Goal: Transaction & Acquisition: Download file/media

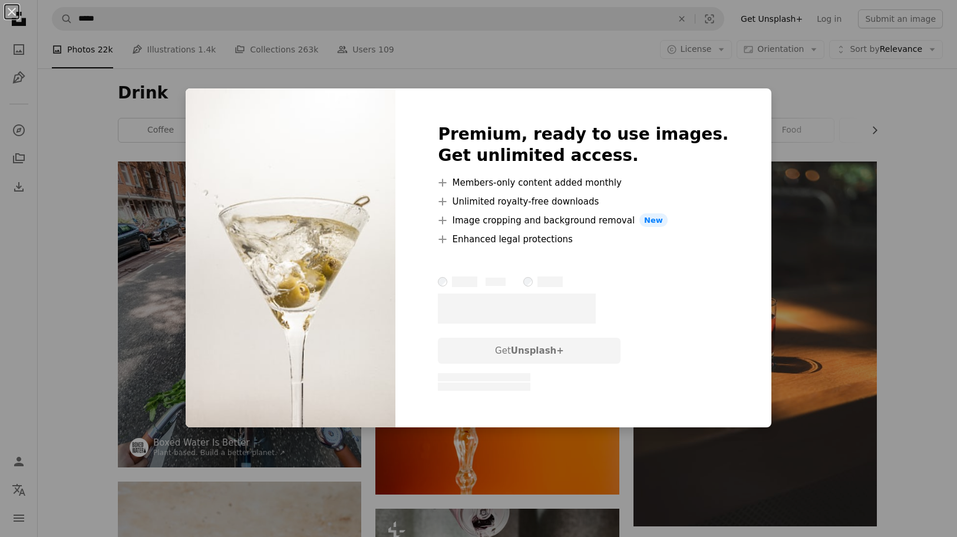
scroll to position [10135, 0]
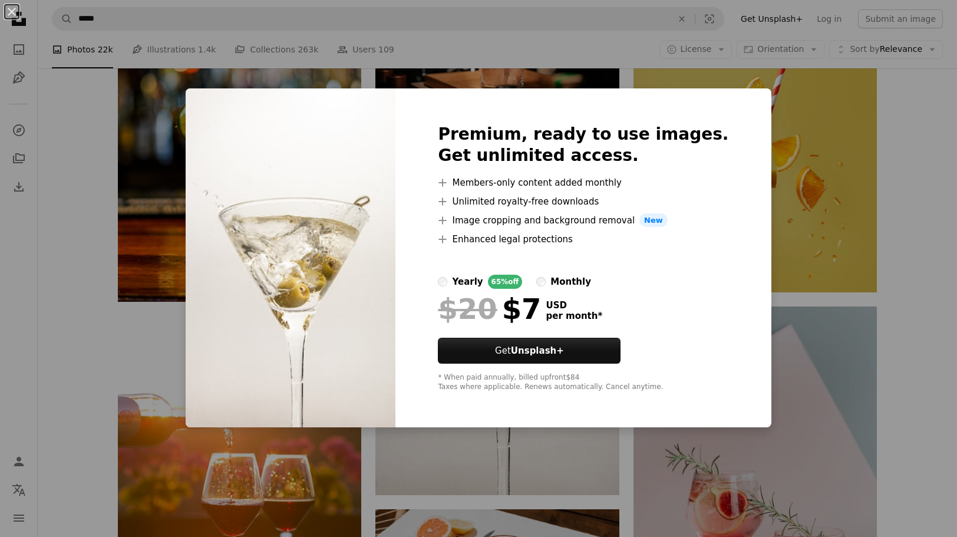
click at [247, 93] on img at bounding box center [291, 257] width 210 height 339
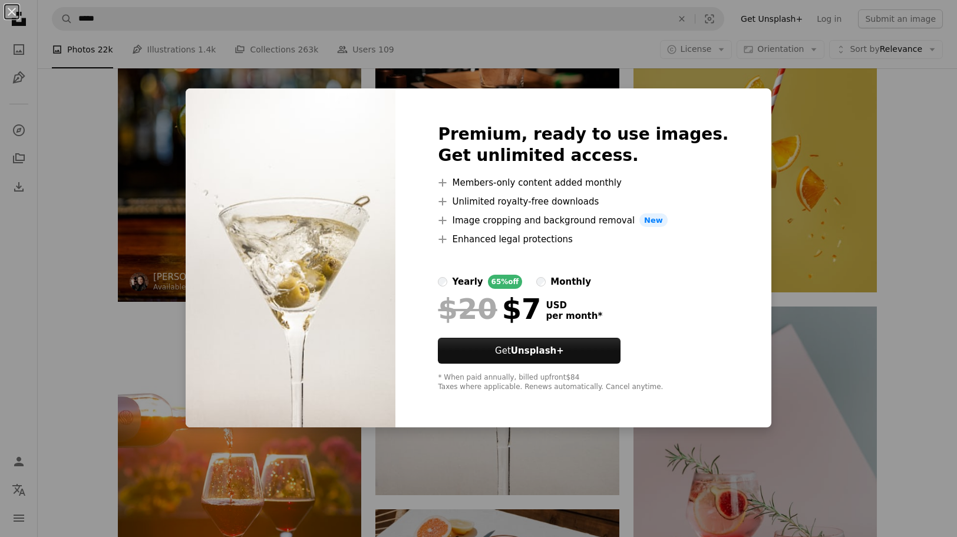
click at [217, 80] on div "An X shape Premium, ready to use images. Get unlimited access. A plus sign Memb…" at bounding box center [478, 268] width 957 height 537
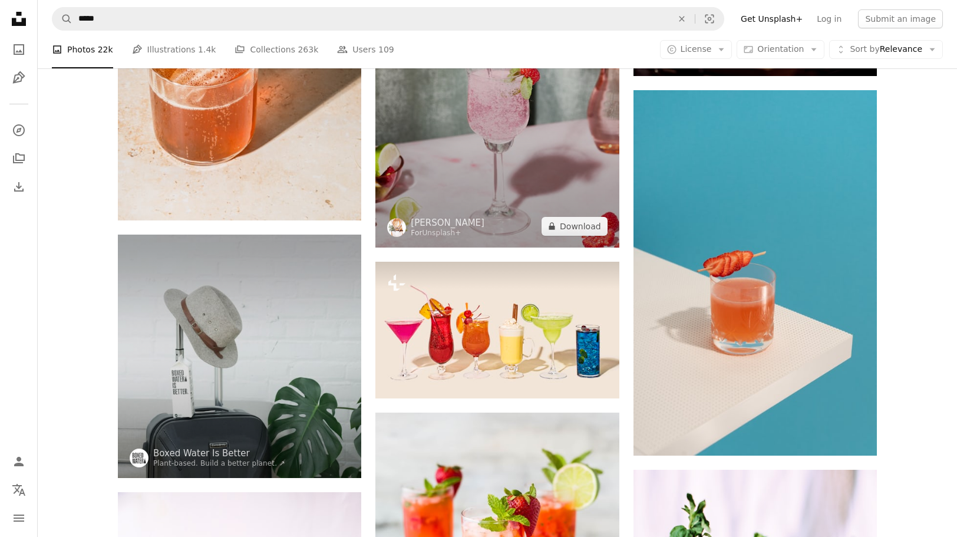
scroll to position [589, 0]
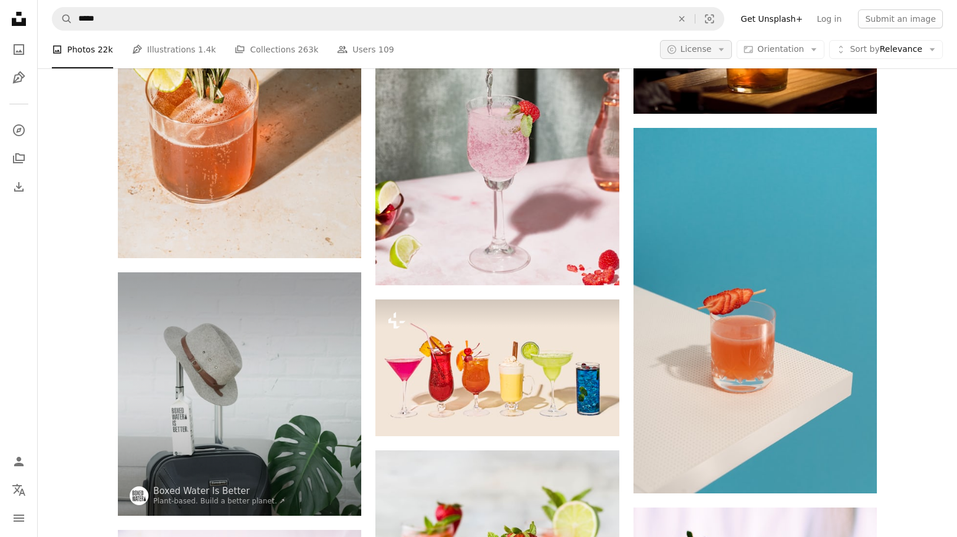
drag, startPoint x: 710, startPoint y: 62, endPoint x: 707, endPoint y: 53, distance: 9.3
click at [709, 62] on div "A photo Photos 22k Pen Tool Illustrations 1.4k A stack of folders Collections 2…" at bounding box center [497, 50] width 891 height 38
click at [707, 49] on span "License" at bounding box center [695, 48] width 31 height 9
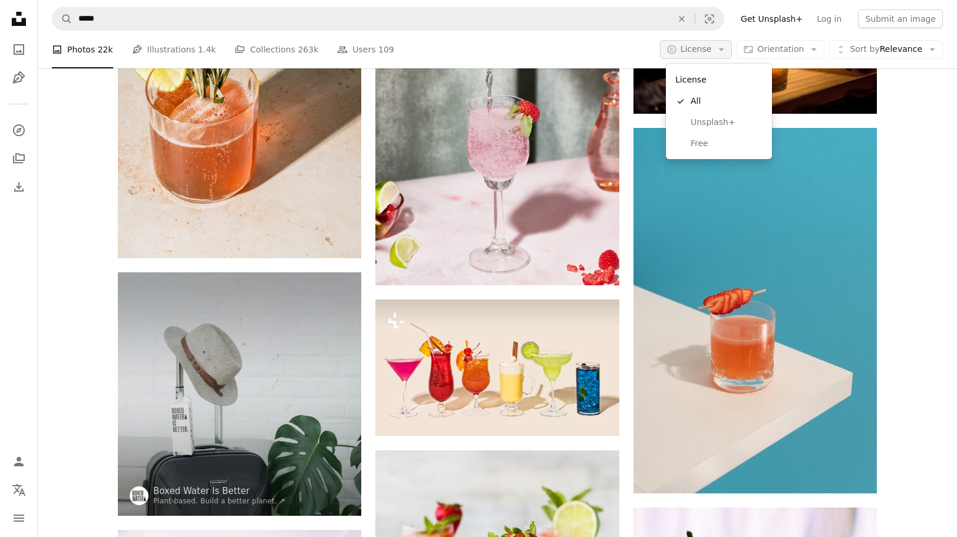
click at [708, 50] on span "License" at bounding box center [695, 48] width 31 height 9
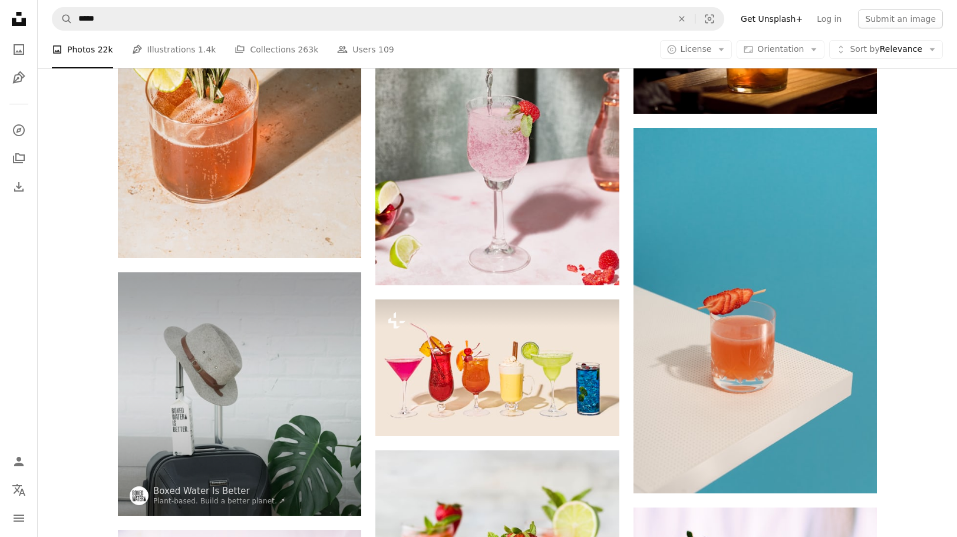
click at [700, 60] on div "A photo Photos 22k Pen Tool Illustrations 1.4k A stack of folders Collections 2…" at bounding box center [497, 50] width 891 height 38
click at [696, 55] on span "License" at bounding box center [695, 50] width 31 height 12
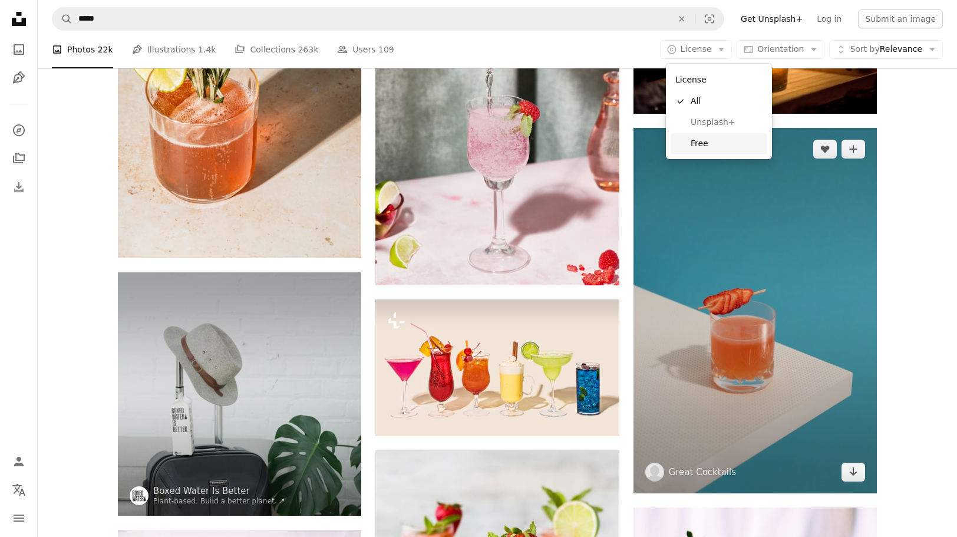
click at [704, 148] on link "Free" at bounding box center [718, 143] width 97 height 21
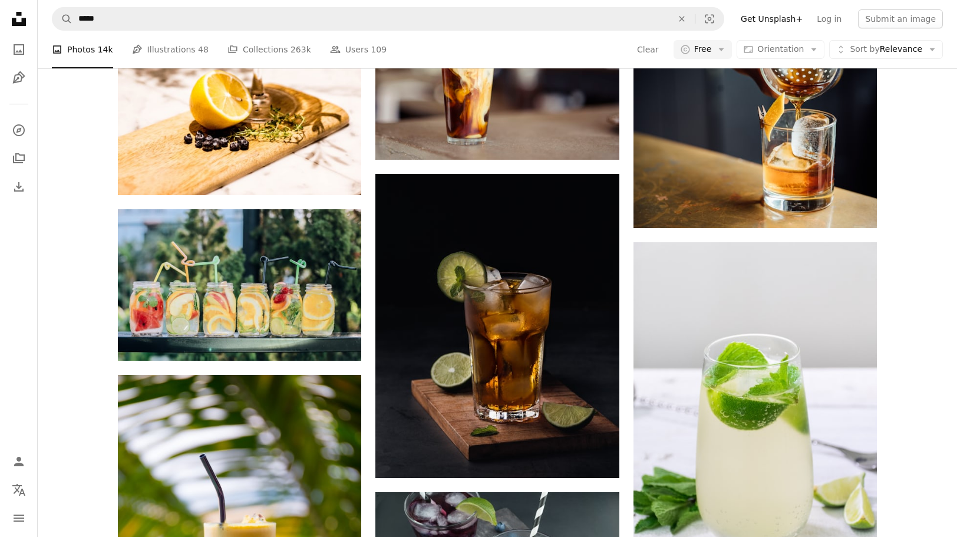
scroll to position [1285, 0]
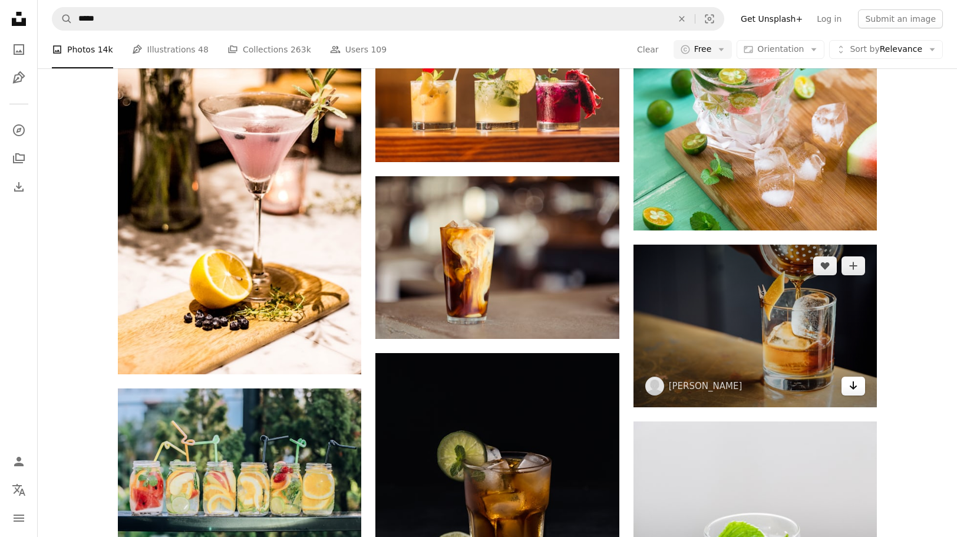
click at [854, 388] on icon "Arrow pointing down" at bounding box center [852, 385] width 9 height 14
